Goal: Check status: Check status

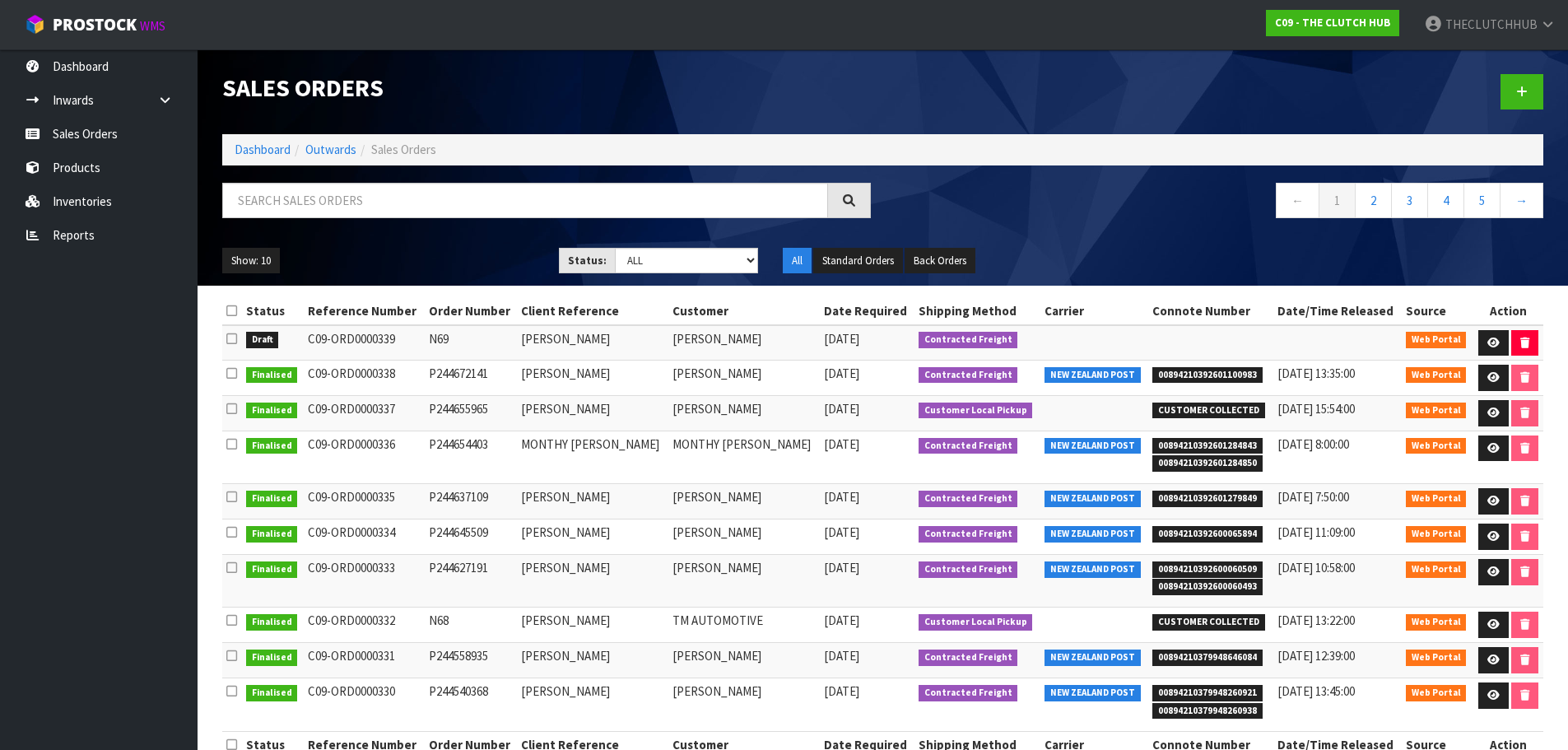
drag, startPoint x: 439, startPoint y: 335, endPoint x: 395, endPoint y: 336, distance: 44.0
click at [304, 336] on tr "Draft C09-ORD0000339 N69 OLEG GULYAEV OLEG GULYAEV 18/09/2025 Contracted Freigh…" at bounding box center [882, 343] width 1321 height 35
click at [461, 335] on td "N69" at bounding box center [471, 343] width 93 height 35
drag, startPoint x: 592, startPoint y: 338, endPoint x: 337, endPoint y: 338, distance: 255.0
click at [331, 339] on tr "Draft C09-ORD0000339 N69 OLEG GULYAEV OLEG GULYAEV 18/09/2025 Contracted Freigh…" at bounding box center [882, 343] width 1321 height 35
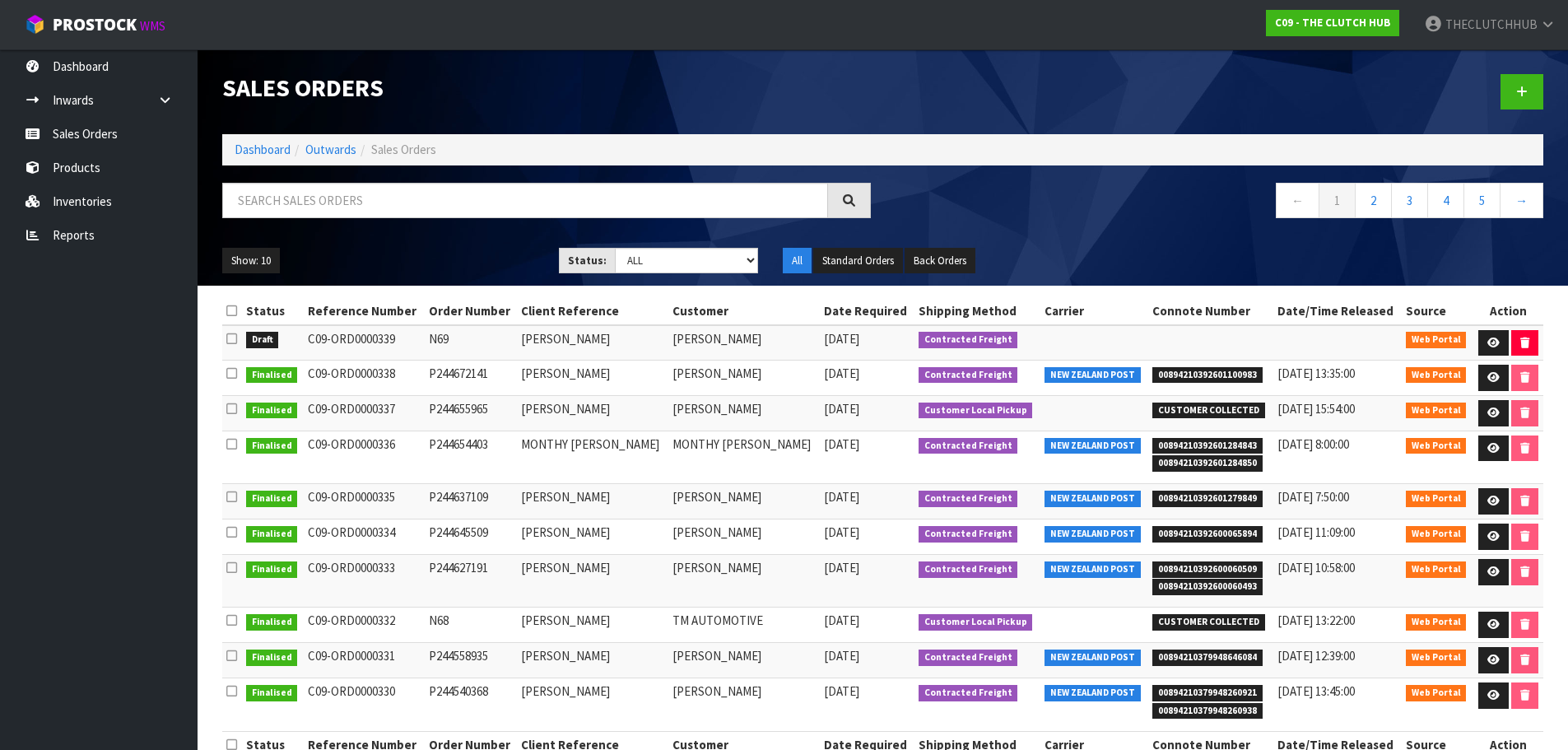
click at [583, 338] on td "[PERSON_NAME]" at bounding box center [593, 343] width 152 height 35
drag, startPoint x: 613, startPoint y: 338, endPoint x: 311, endPoint y: 338, distance: 302.0
click at [311, 338] on tr "Draft C09-ORD0000339 N69 [PERSON_NAME] [PERSON_NAME] [DATE] Contracted Freight …" at bounding box center [882, 343] width 1321 height 35
copy tr "C09-ORD0000339 N69 OLEG GULYAEV"
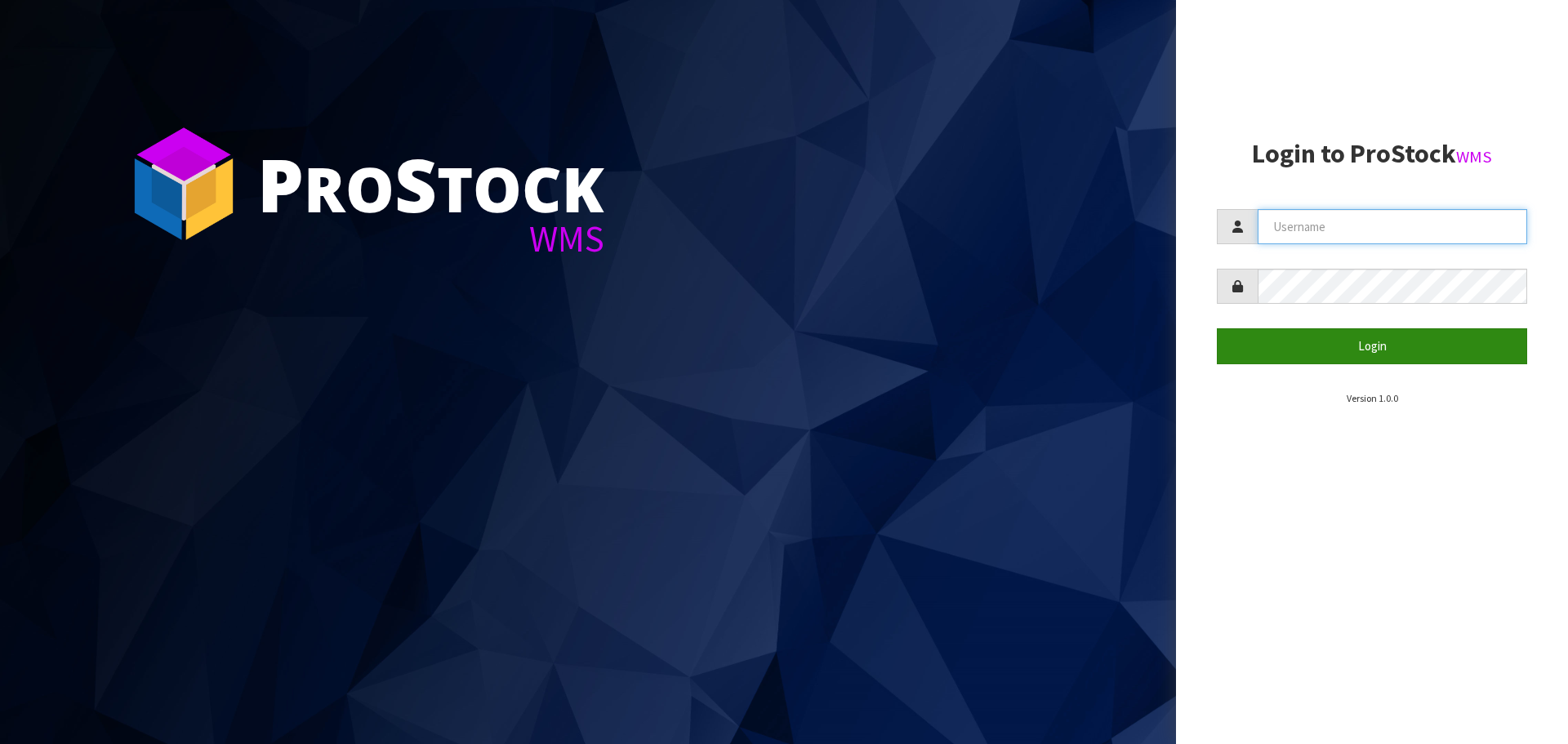
type input "THECLUTCHHUB"
click at [1450, 354] on button "Login" at bounding box center [1372, 346] width 310 height 35
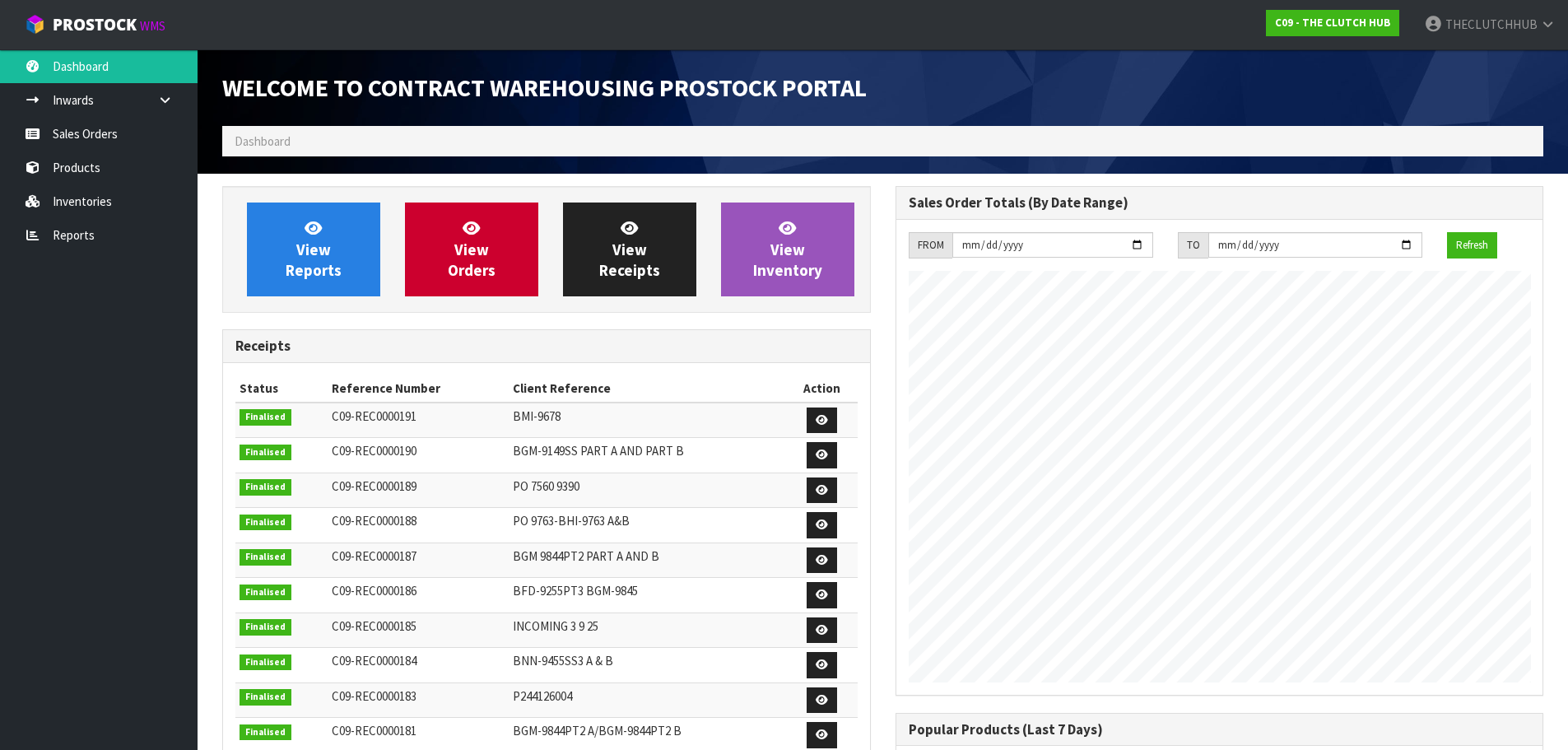
scroll to position [913, 672]
click at [71, 140] on link "Sales Orders" at bounding box center [99, 133] width 198 height 34
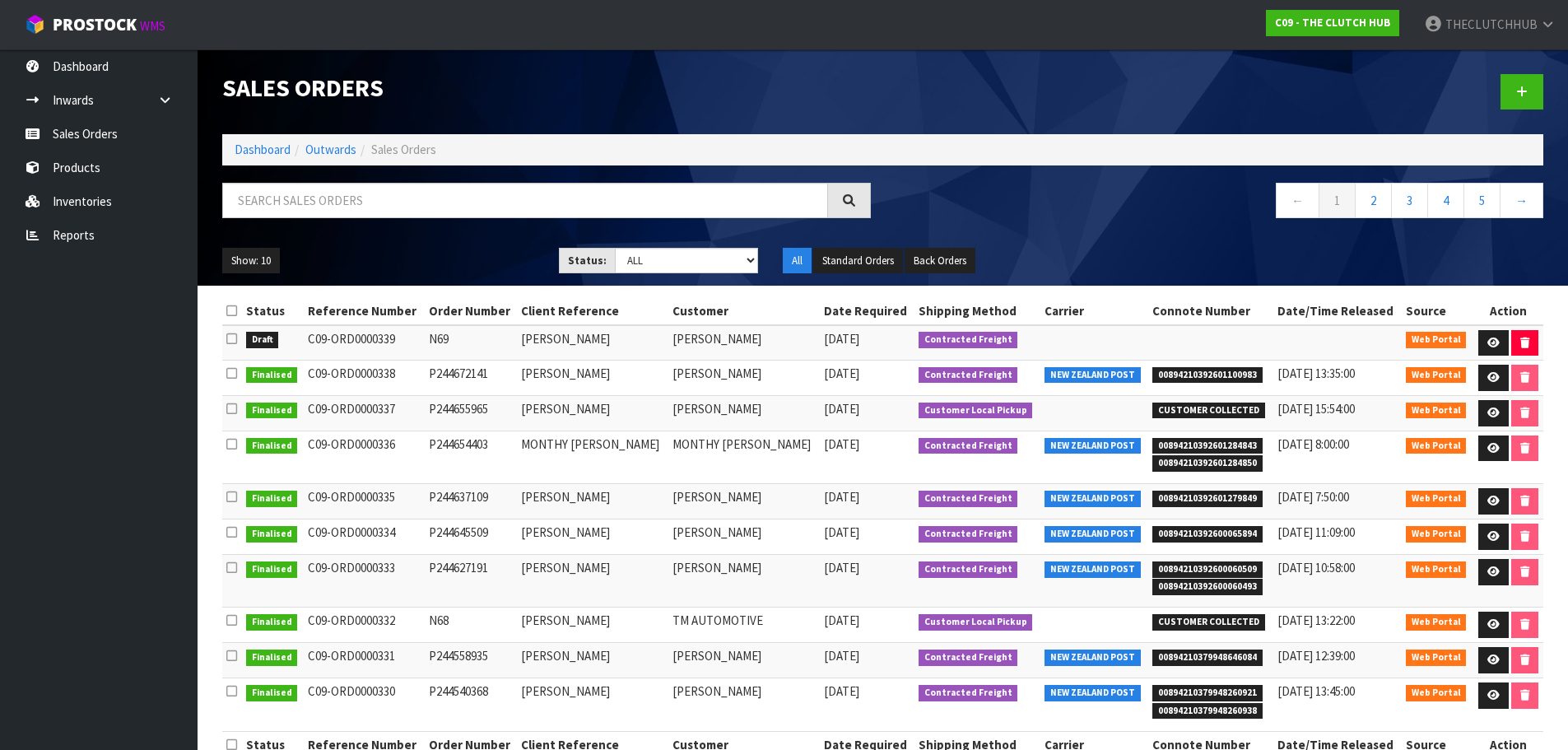
drag, startPoint x: 391, startPoint y: 342, endPoint x: 307, endPoint y: 342, distance: 84.0
click at [307, 342] on td "C09-ORD0000339" at bounding box center [364, 343] width 121 height 35
drag, startPoint x: 440, startPoint y: 339, endPoint x: 311, endPoint y: 338, distance: 129.0
click at [311, 338] on tr "Draft C09-ORD0000339 N69 OLEG GULYAEV OLEG GULYAEV 18/09/2025 Contracted Freigh…" at bounding box center [882, 343] width 1321 height 35
copy tr "C09-ORD0000339 N69"
